Goal: Task Accomplishment & Management: Complete application form

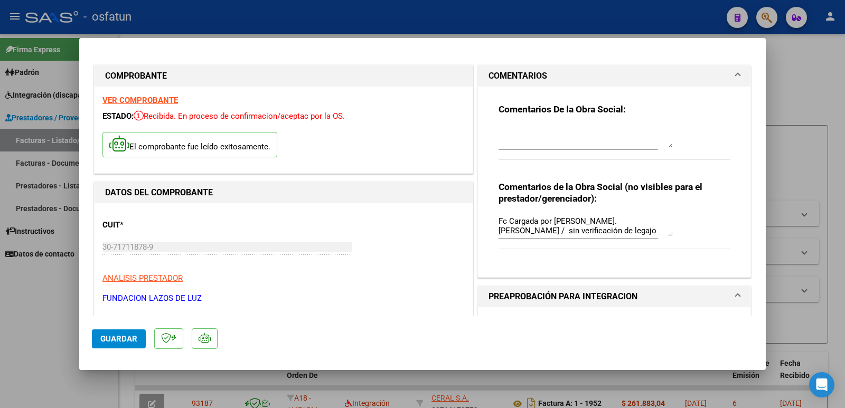
scroll to position [158, 0]
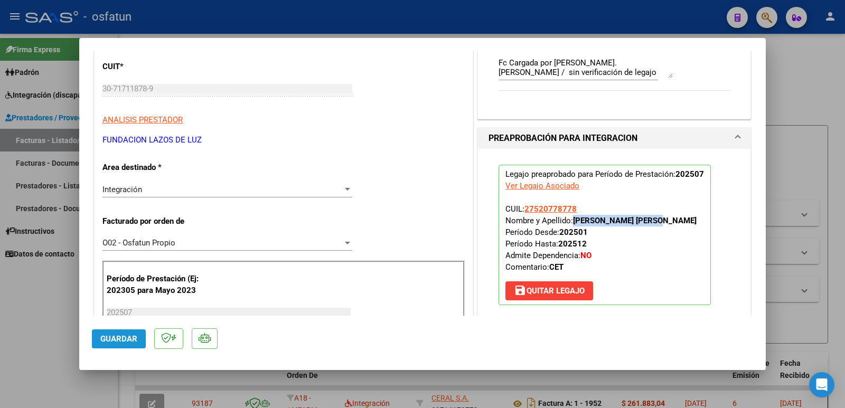
click at [117, 337] on span "Guardar" at bounding box center [118, 339] width 37 height 10
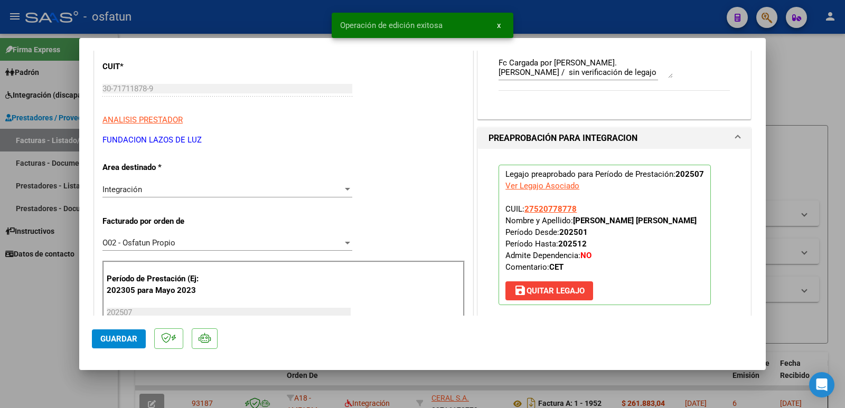
click at [19, 326] on div at bounding box center [422, 204] width 845 height 408
type input "$ 0,00"
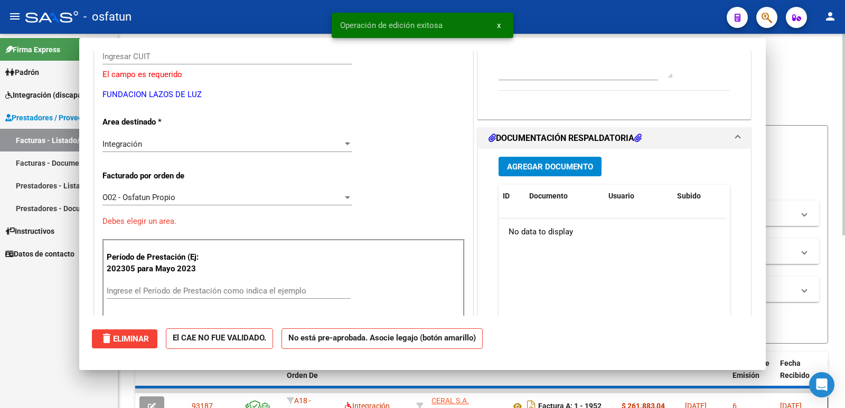
scroll to position [0, 0]
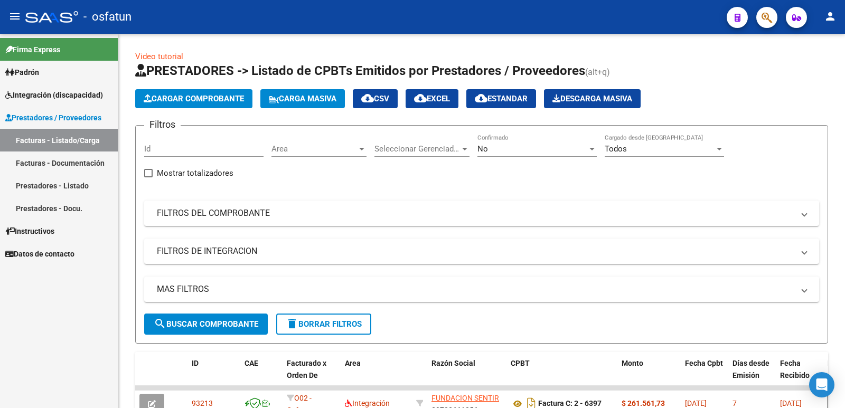
click at [827, 22] on mat-icon "person" at bounding box center [829, 16] width 13 height 13
click at [801, 46] on button "person Mi Perfil" at bounding box center [808, 44] width 64 height 25
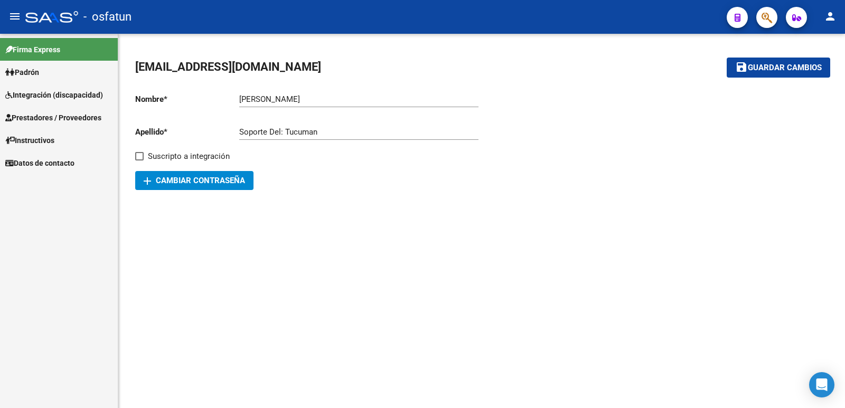
click at [56, 114] on span "Prestadores / Proveedores" at bounding box center [53, 118] width 96 height 12
click at [56, 115] on span "Prestadores / Proveedores" at bounding box center [53, 118] width 96 height 12
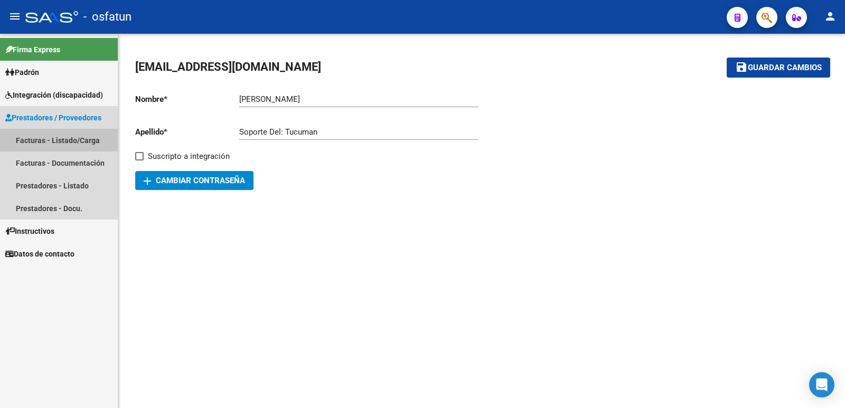
click at [53, 138] on link "Facturas - Listado/Carga" at bounding box center [59, 140] width 118 height 23
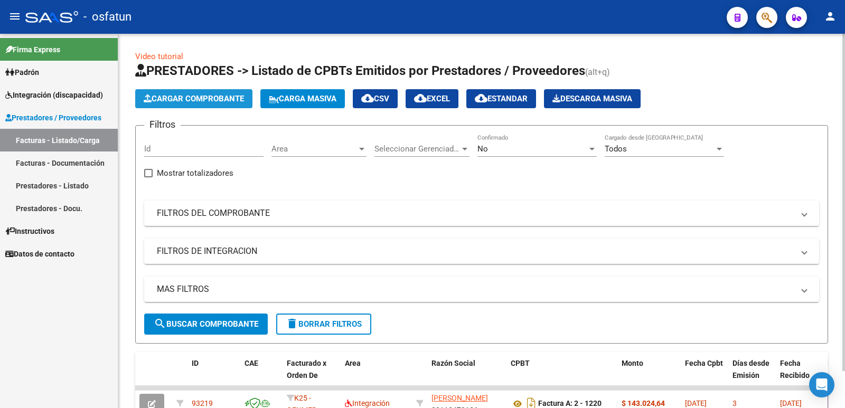
click at [181, 96] on span "Cargar Comprobante" at bounding box center [194, 99] width 100 height 10
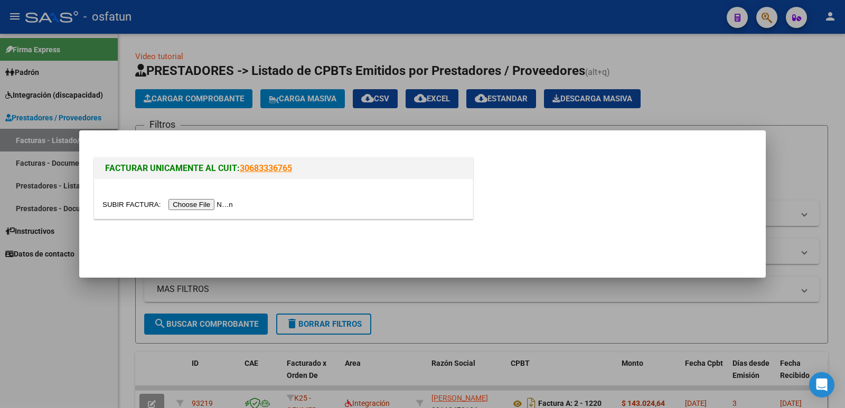
click at [217, 205] on input "file" at bounding box center [169, 204] width 134 height 11
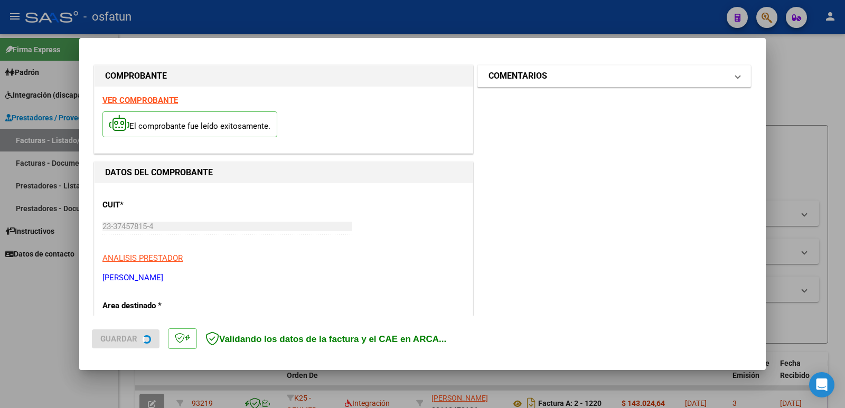
click at [546, 82] on mat-panel-title "COMENTARIOS" at bounding box center [607, 76] width 239 height 13
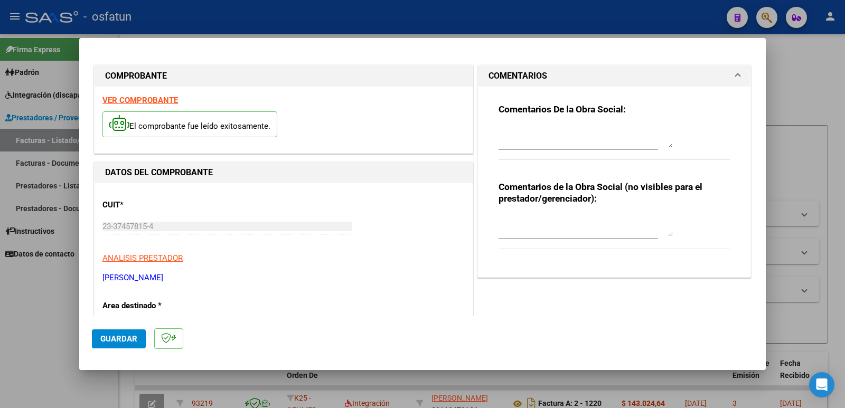
click at [512, 232] on textarea at bounding box center [585, 225] width 174 height 21
paste textarea "Fc Cargada por [PERSON_NAME]. [PERSON_NAME] / sin verificación de legajo"
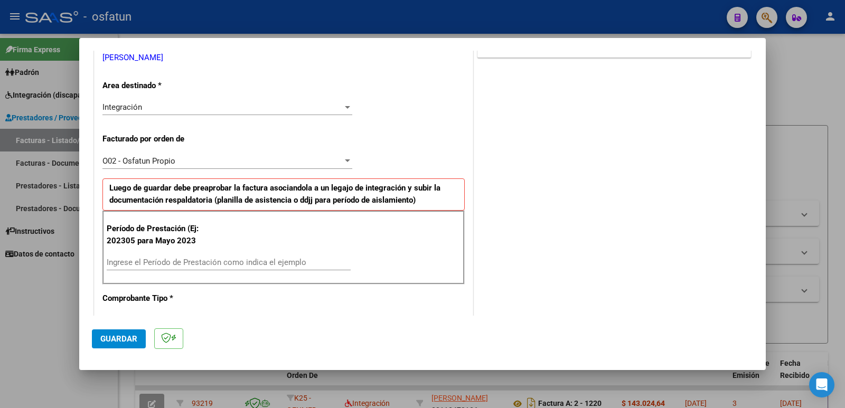
scroll to position [317, 0]
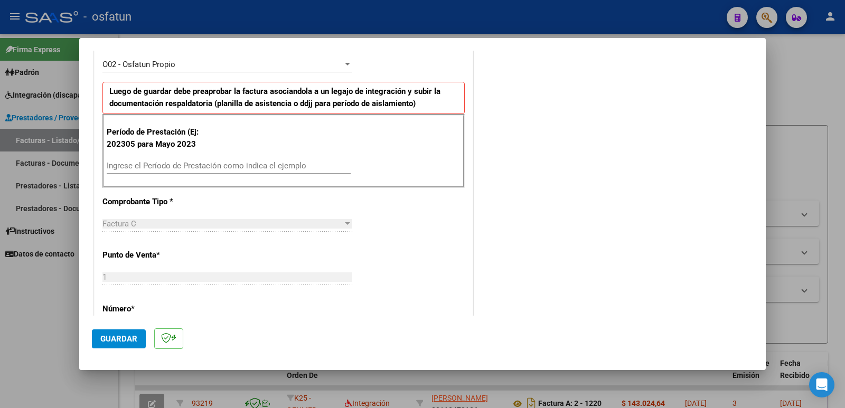
type textarea "Fc Cargada por [PERSON_NAME]. [PERSON_NAME] / sin verificación de legajo"
click at [143, 168] on input "Ingrese el Período de Prestación como indica el ejemplo" at bounding box center [229, 166] width 244 height 10
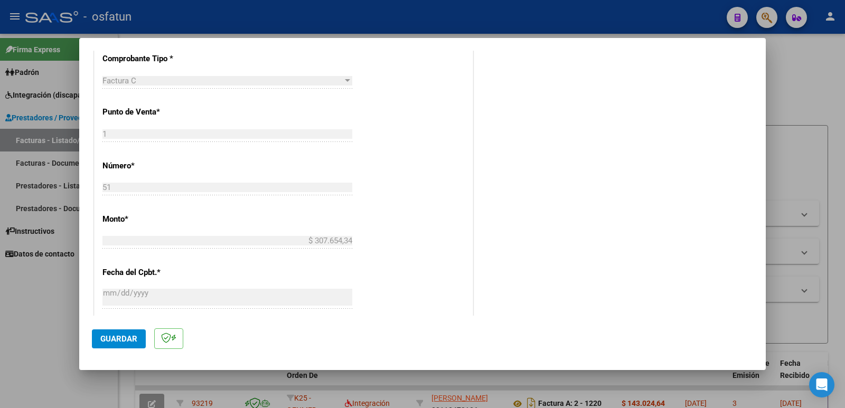
scroll to position [475, 0]
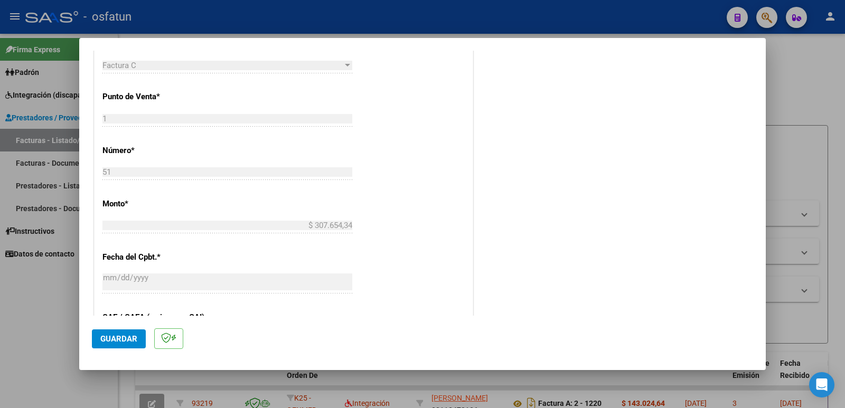
type input "202507"
click at [119, 338] on span "Guardar" at bounding box center [118, 339] width 37 height 10
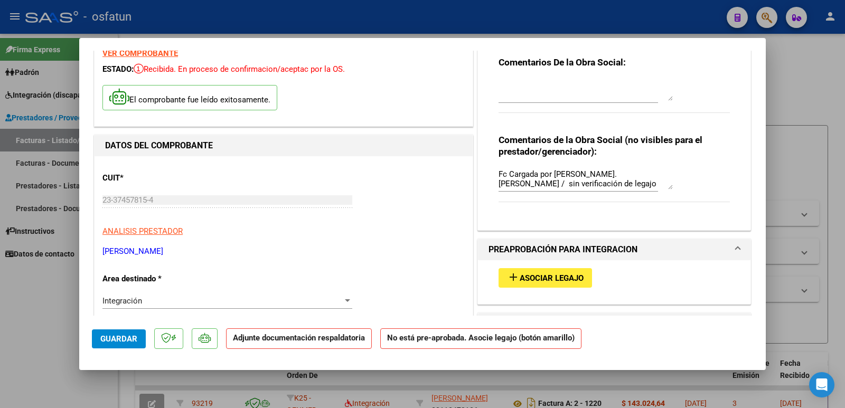
scroll to position [106, 0]
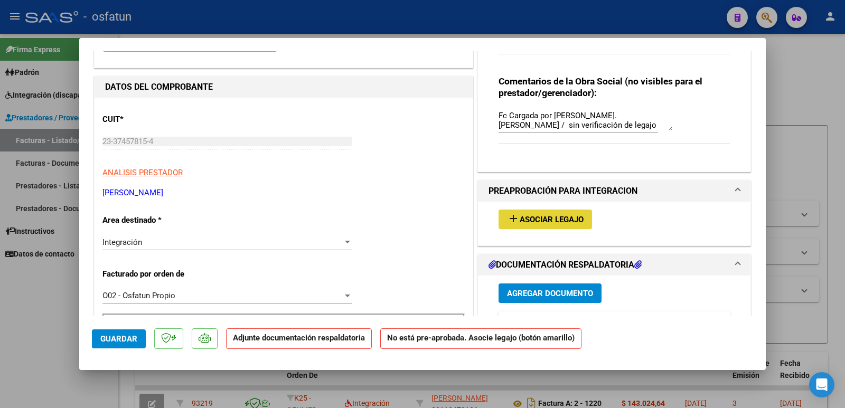
click at [540, 224] on span "Asociar Legajo" at bounding box center [551, 220] width 64 height 10
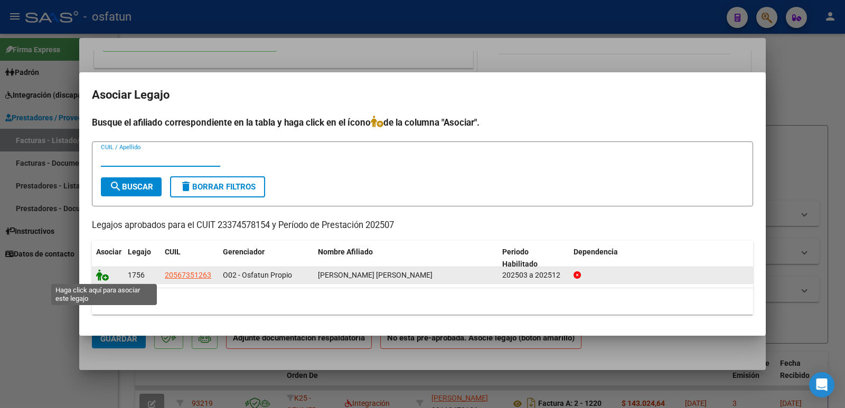
click at [103, 274] on icon at bounding box center [102, 275] width 13 height 12
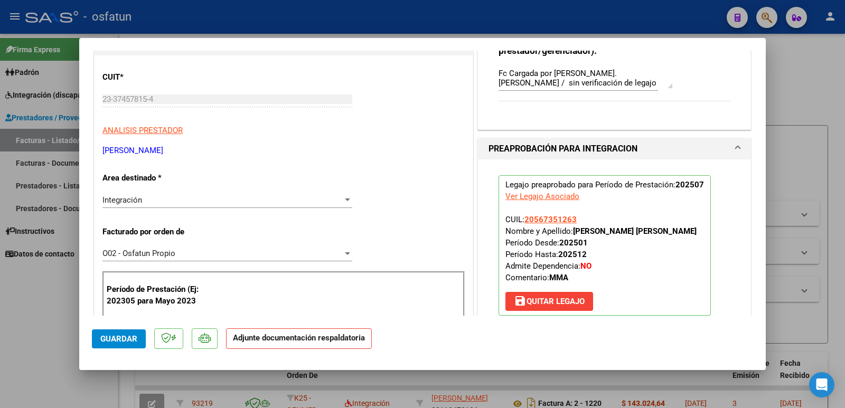
scroll to position [264, 0]
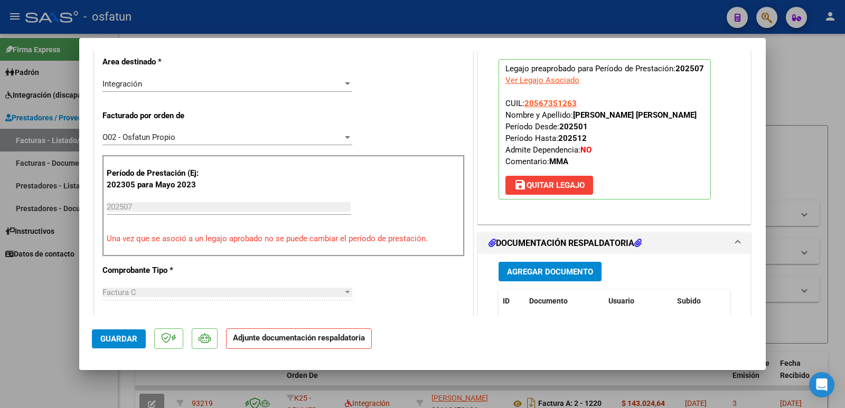
click at [552, 277] on span "Agregar Documento" at bounding box center [550, 272] width 86 height 10
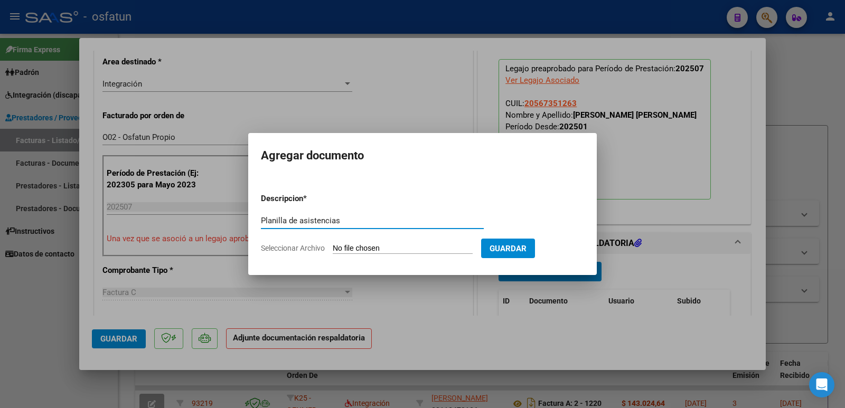
type input "Planilla de asistencias"
click at [402, 245] on input "Seleccionar Archivo" at bounding box center [403, 249] width 140 height 10
type input "C:\fakepath\Asistencias.jpeg"
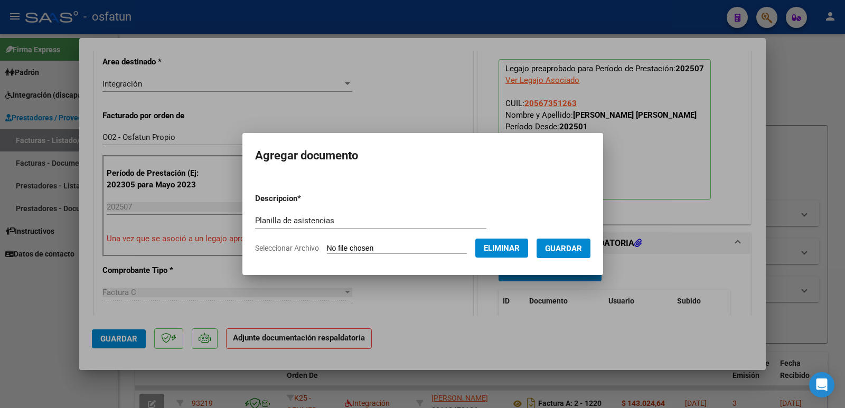
click at [569, 252] on span "Guardar" at bounding box center [563, 249] width 37 height 10
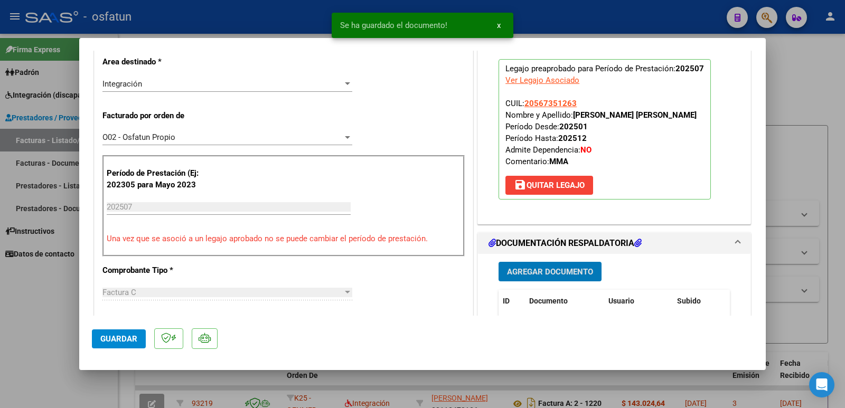
click at [558, 277] on span "Agregar Documento" at bounding box center [550, 272] width 86 height 10
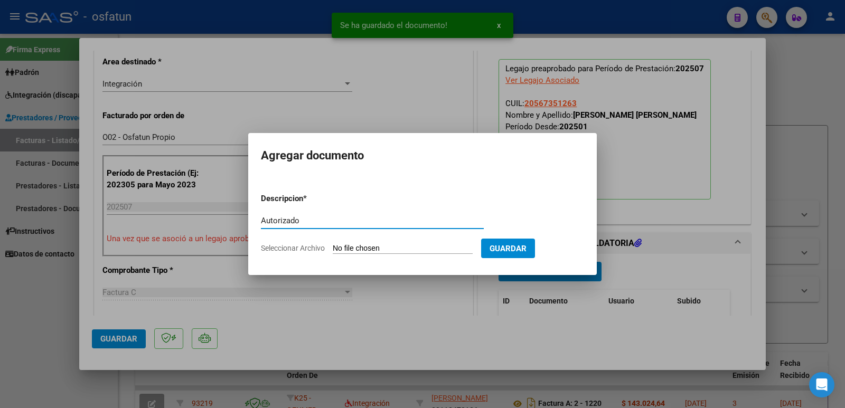
type input "Autorizado"
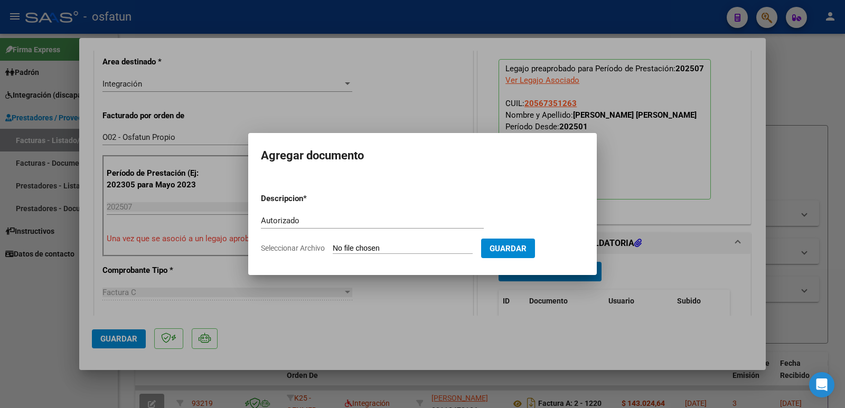
click at [430, 251] on input "Seleccionar Archivo" at bounding box center [403, 249] width 140 height 10
type input "C:\fakepath\Autorizado.jpeg"
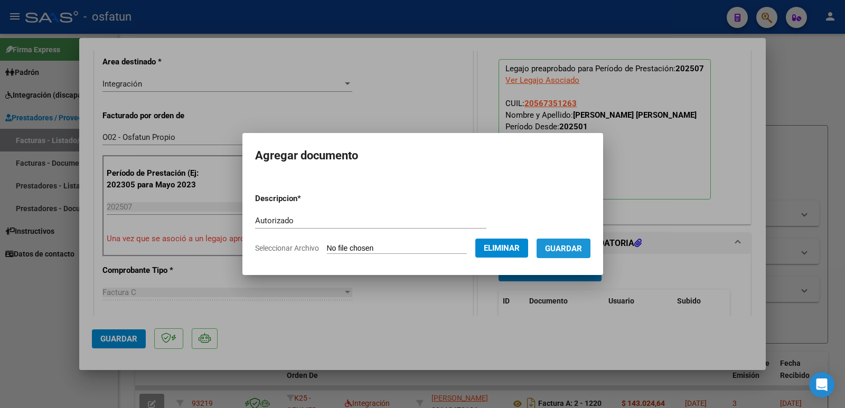
click at [580, 244] on span "Guardar" at bounding box center [563, 249] width 37 height 10
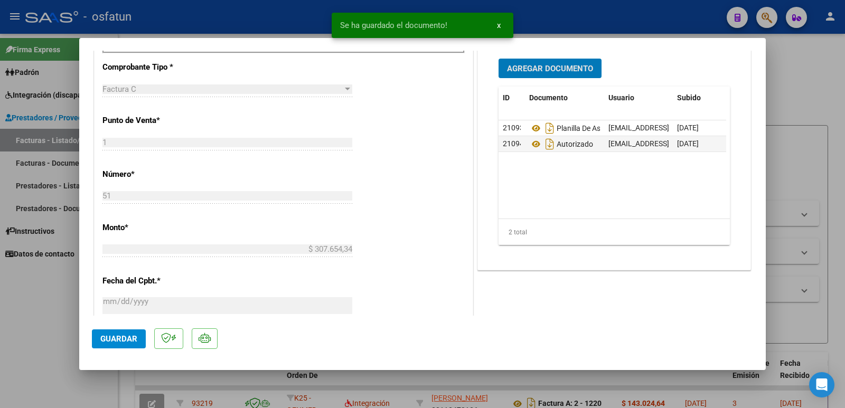
scroll to position [475, 0]
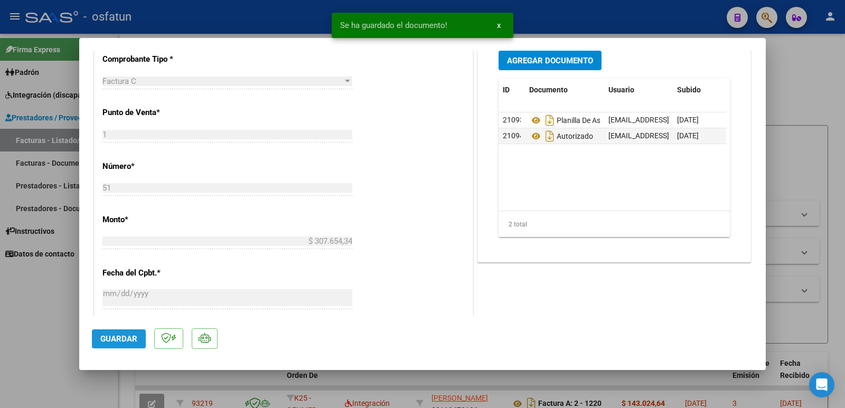
click at [122, 342] on span "Guardar" at bounding box center [118, 339] width 37 height 10
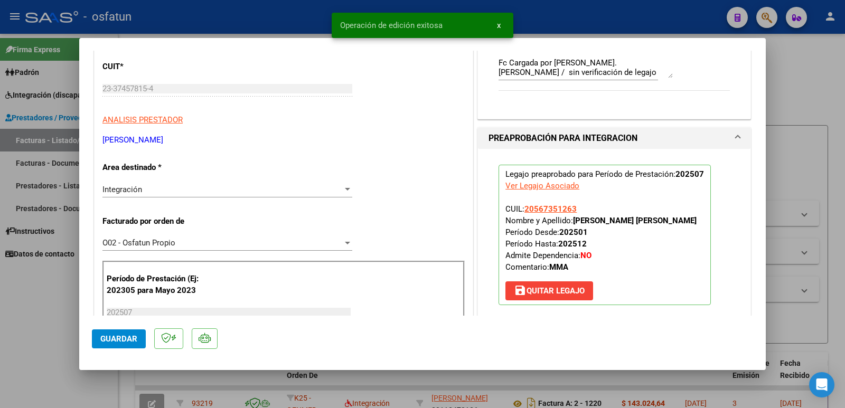
scroll to position [106, 0]
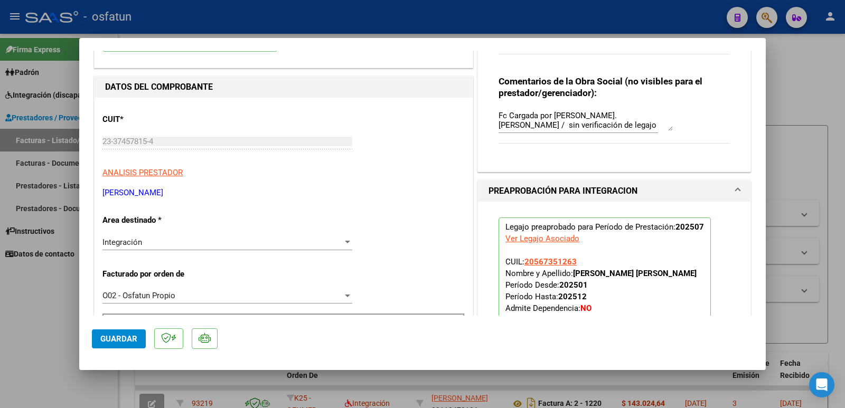
drag, startPoint x: 195, startPoint y: 191, endPoint x: 92, endPoint y: 189, distance: 103.0
copy p "[PERSON_NAME]"
drag, startPoint x: 569, startPoint y: 275, endPoint x: 689, endPoint y: 285, distance: 121.3
click at [689, 285] on p "Legajo preaprobado para Período de Prestación: 202507 Ver Legajo Asociado CUIL:…" at bounding box center [604, 287] width 212 height 140
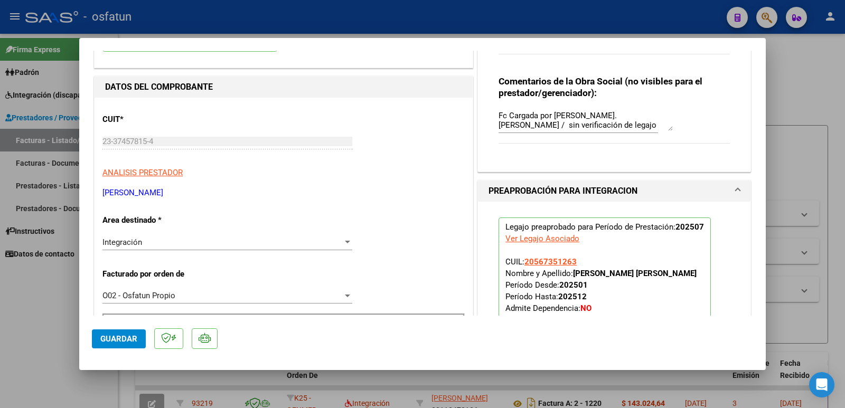
copy strong "[PERSON_NAME] [PERSON_NAME]"
